Goal: Complete application form: Complete application form

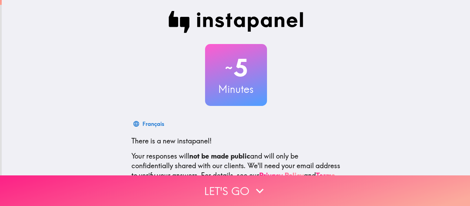
click at [260, 190] on icon "button" at bounding box center [259, 190] width 15 height 15
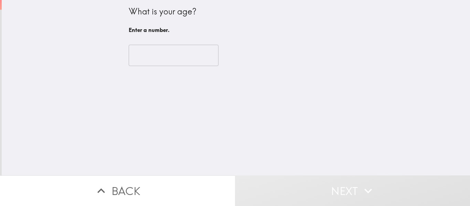
click at [185, 60] on input "number" at bounding box center [174, 55] width 90 height 21
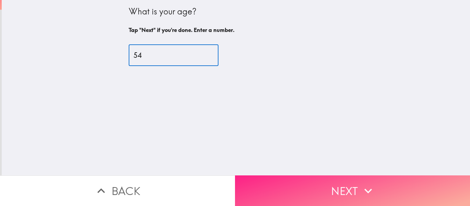
type input "54"
click at [343, 189] on button "Next" at bounding box center [352, 190] width 235 height 31
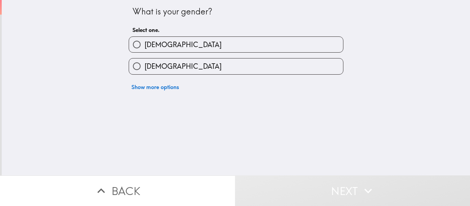
click at [303, 69] on label "[DEMOGRAPHIC_DATA]" at bounding box center [236, 65] width 214 height 15
click at [145, 69] on input "[DEMOGRAPHIC_DATA]" at bounding box center [136, 65] width 15 height 15
radio input "true"
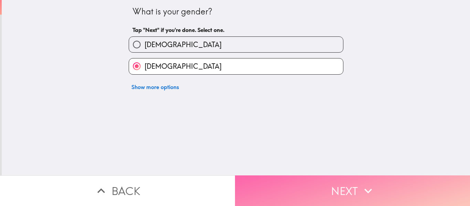
click at [321, 189] on button "Next" at bounding box center [352, 190] width 235 height 31
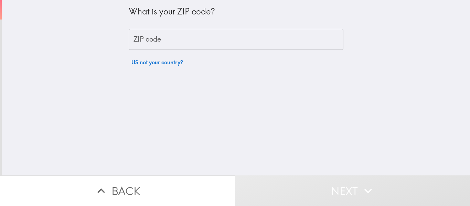
click at [295, 41] on input "ZIP code" at bounding box center [236, 39] width 215 height 21
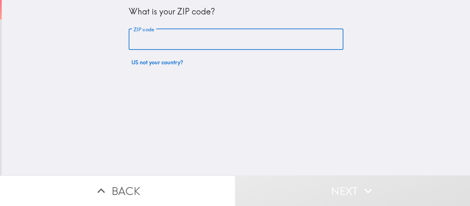
type input "63138"
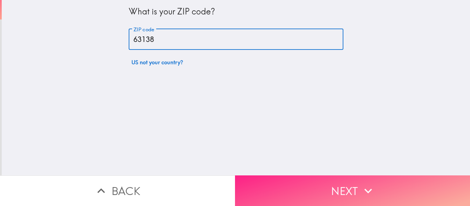
click at [345, 186] on button "Next" at bounding box center [352, 190] width 235 height 31
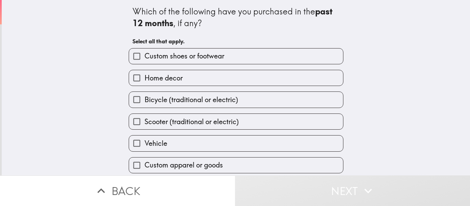
click at [363, 163] on div "Which of the following have you purchased in the past 12 months , if any? Selec…" at bounding box center [236, 87] width 468 height 175
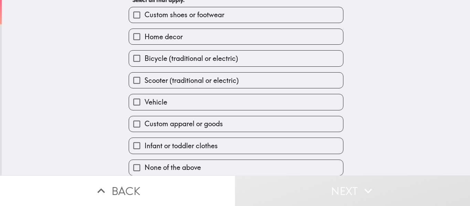
scroll to position [42, 0]
click at [328, 165] on label "None of the above" at bounding box center [236, 167] width 214 height 15
click at [145, 165] on input "None of the above" at bounding box center [136, 167] width 15 height 15
checkbox input "true"
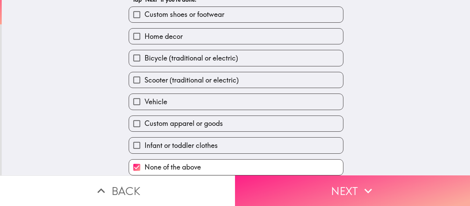
click at [320, 192] on button "Next" at bounding box center [352, 190] width 235 height 31
